Goal: Information Seeking & Learning: Learn about a topic

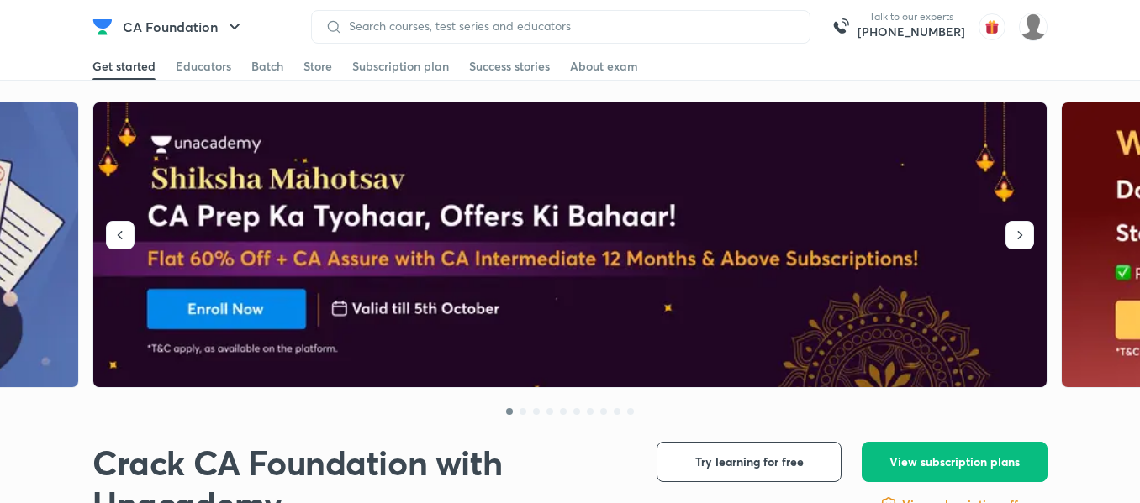
click at [538, 30] on input at bounding box center [569, 25] width 454 height 13
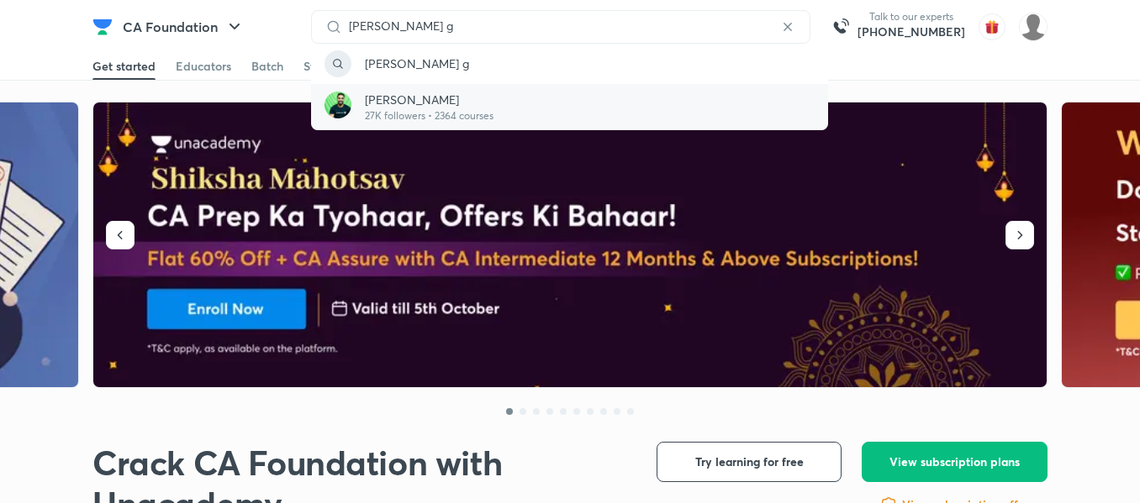
type input "[PERSON_NAME] g"
click at [488, 119] on p "27K followers • 2364 courses" at bounding box center [429, 115] width 129 height 15
